Goal: Contribute content

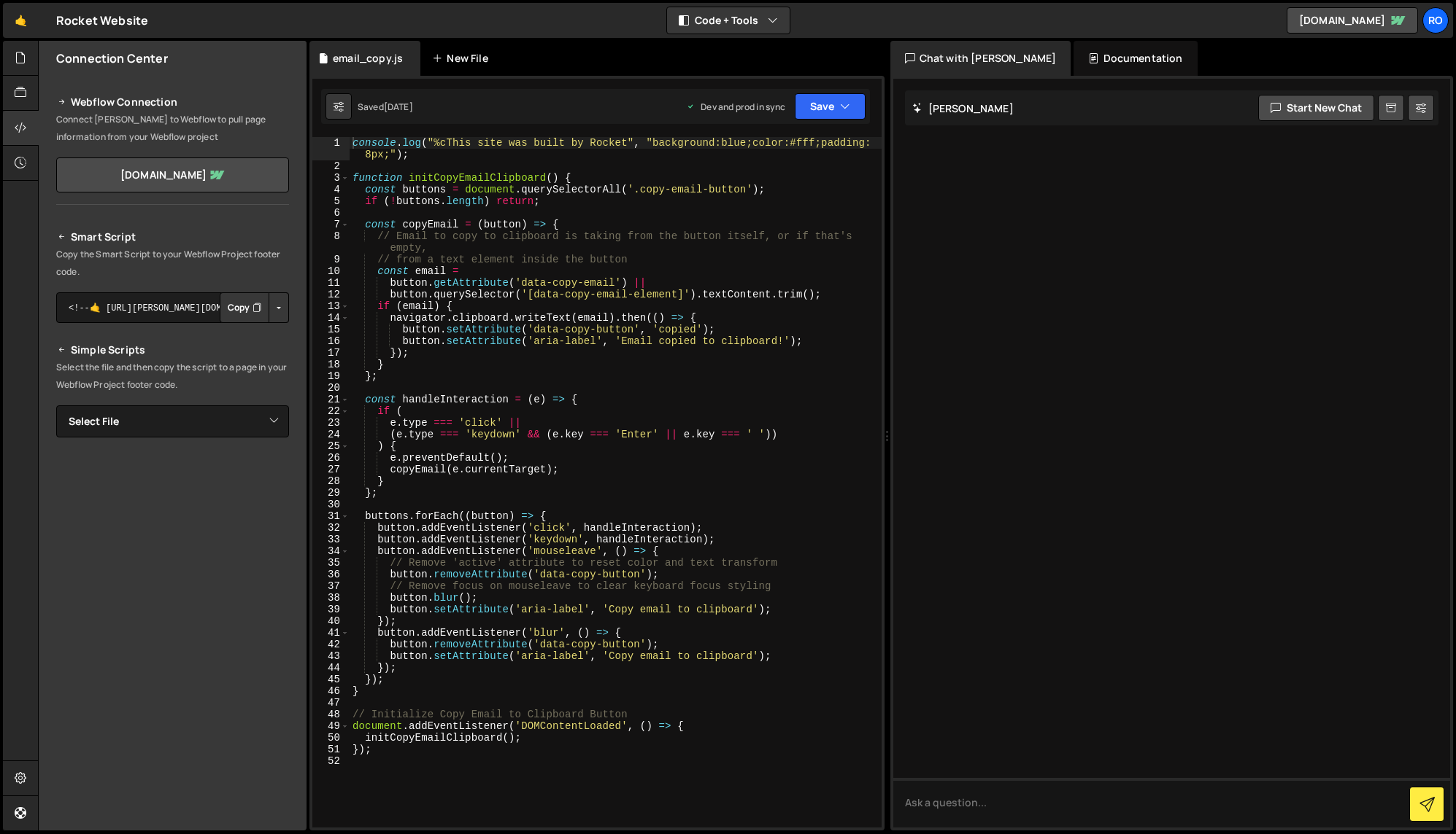
click at [478, 56] on div "New File" at bounding box center [462, 58] width 61 height 14
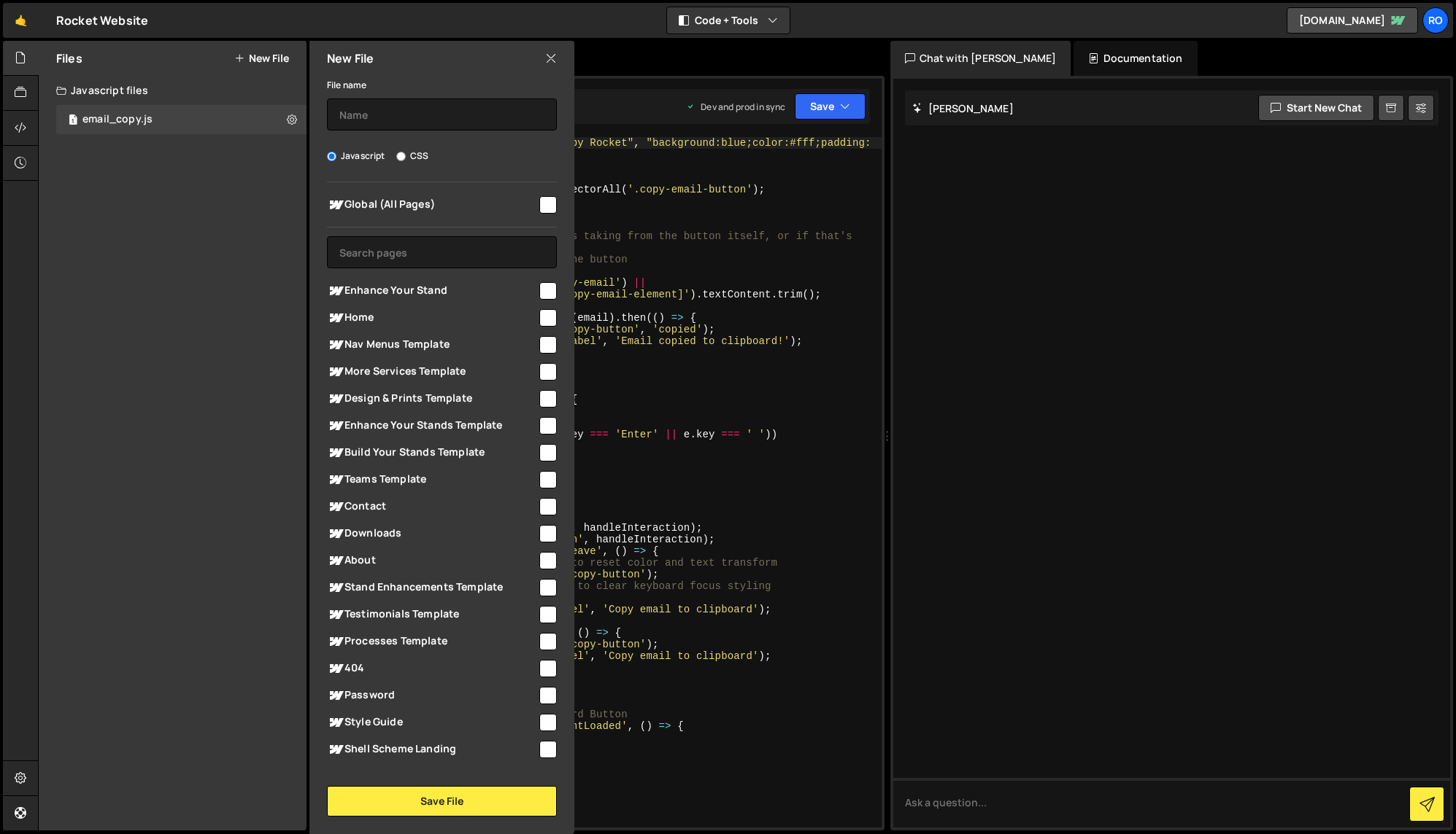
click at [541, 214] on div "Global (All Pages)" at bounding box center [441, 204] width 230 height 27
click at [550, 206] on input "checkbox" at bounding box center [548, 205] width 18 height 18
checkbox input "true"
click at [385, 123] on input "text" at bounding box center [441, 114] width 230 height 32
type input "b"
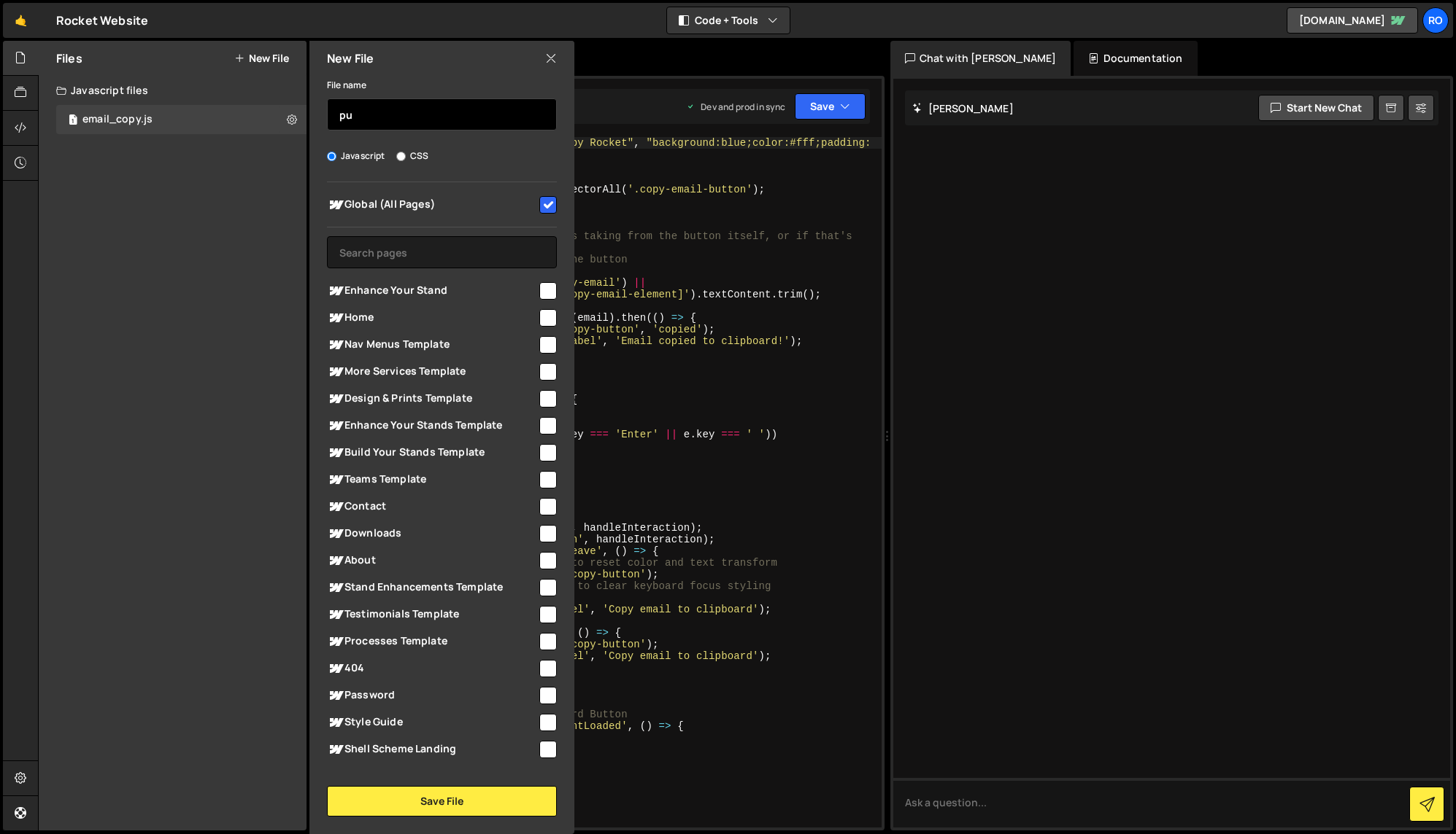
type input "p"
type input "pill-button"
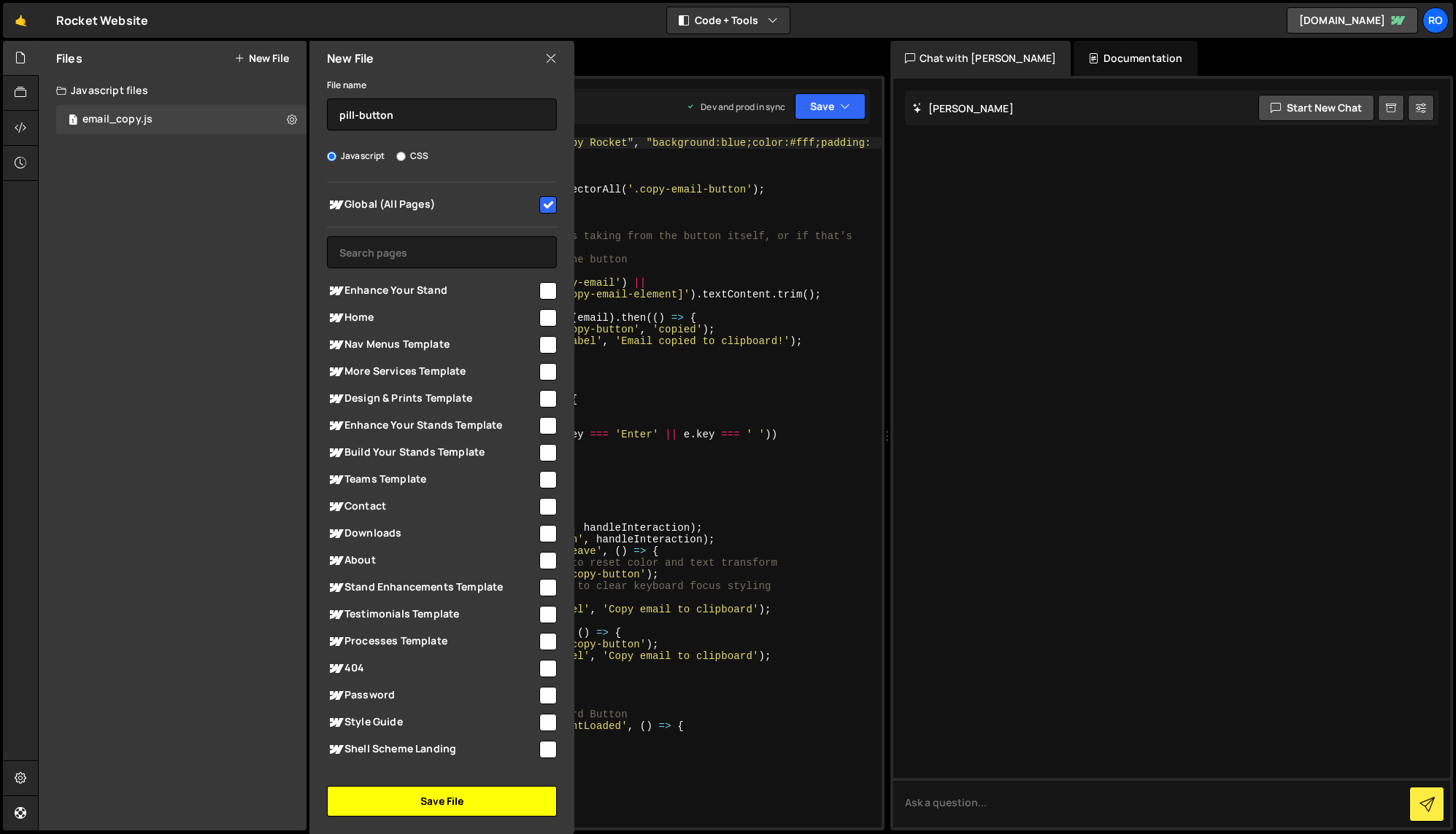
click at [490, 801] on button "Save File" at bounding box center [441, 801] width 230 height 30
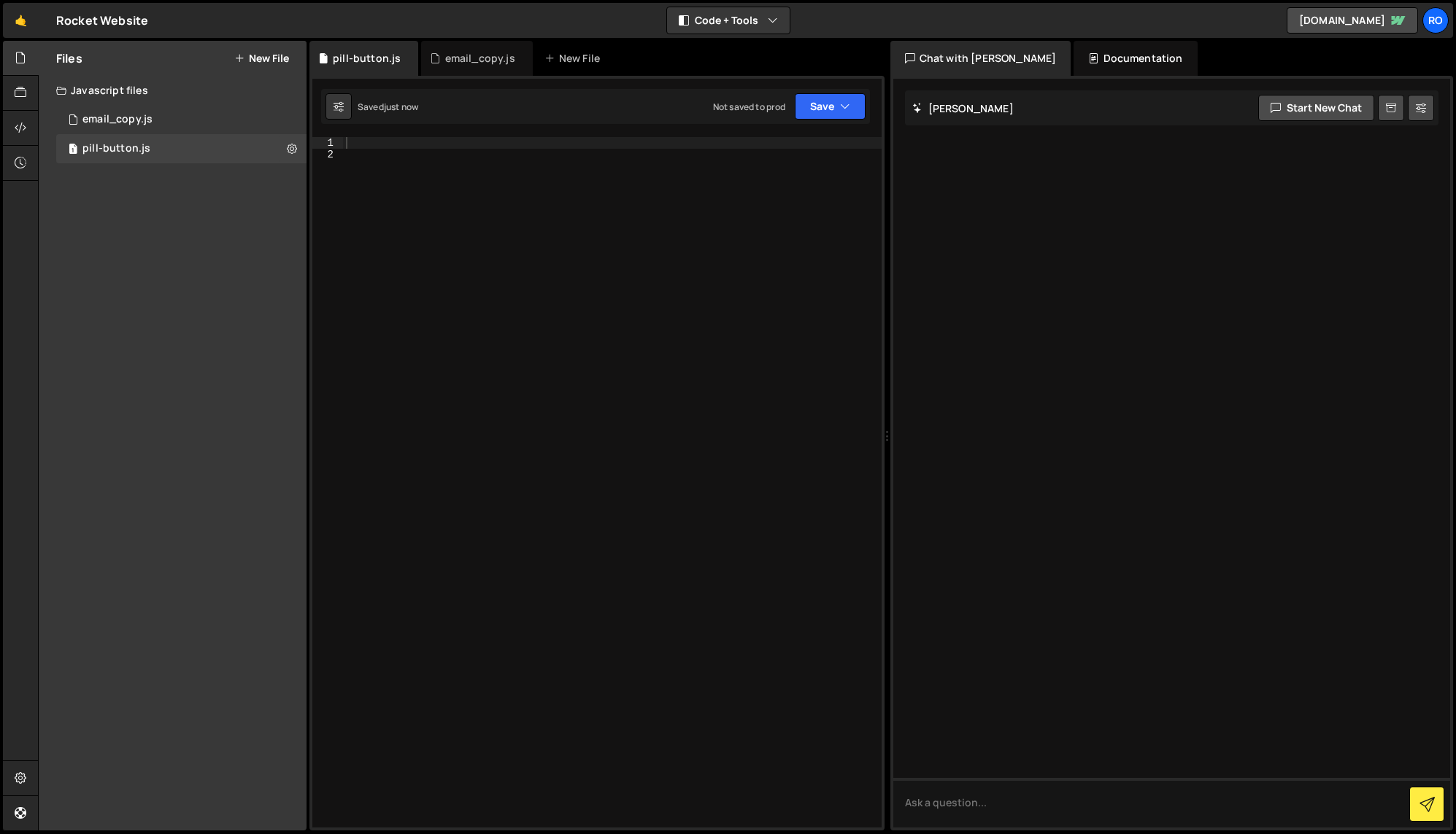
click at [530, 286] on div at bounding box center [612, 494] width 539 height 714
click at [472, 145] on div at bounding box center [612, 494] width 539 height 714
click at [557, 470] on div at bounding box center [612, 482] width 539 height 690
click at [500, 138] on div at bounding box center [612, 494] width 539 height 714
paste textarea "</style>"
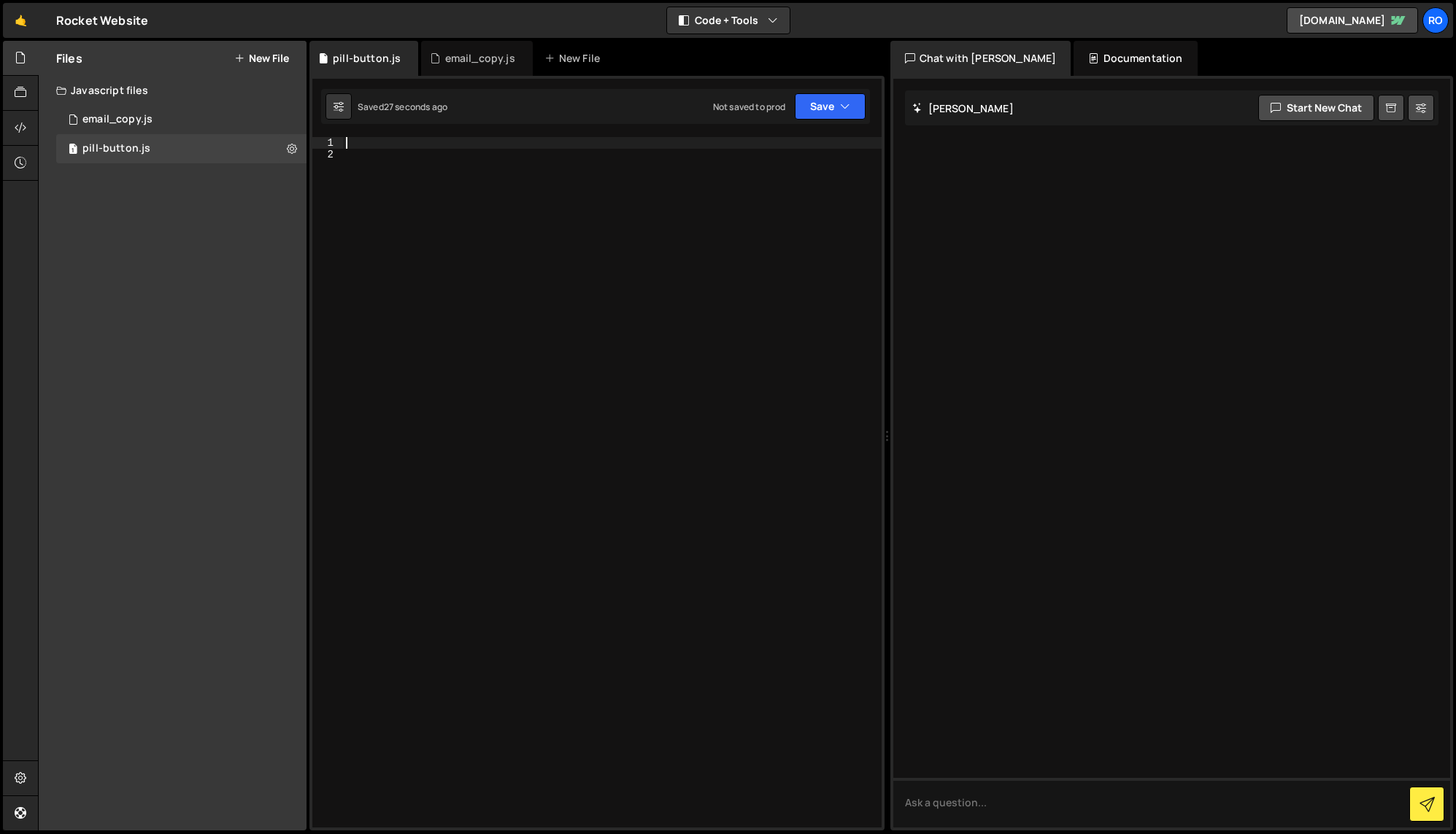
type textarea "</style>"
